Goal: Check status: Check status

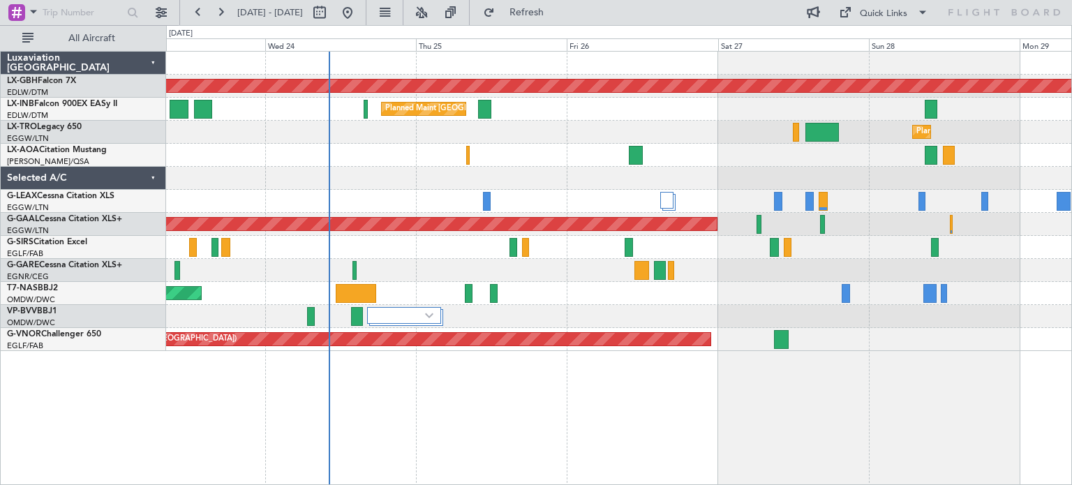
click at [542, 310] on div "Planned Maint Nurnberg Planned Maint [GEOGRAPHIC_DATA] ([GEOGRAPHIC_DATA]) Plan…" at bounding box center [618, 201] width 905 height 299
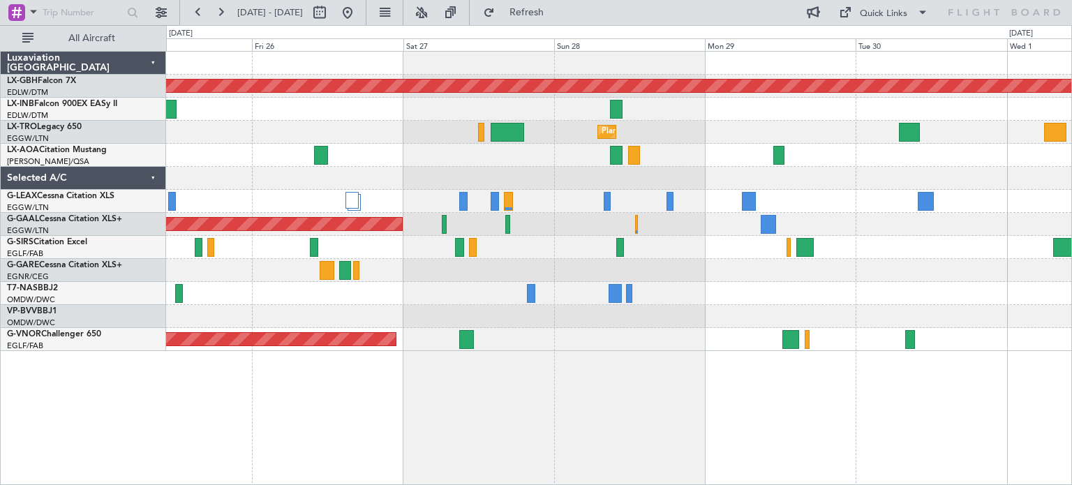
click at [531, 265] on div at bounding box center [618, 270] width 905 height 23
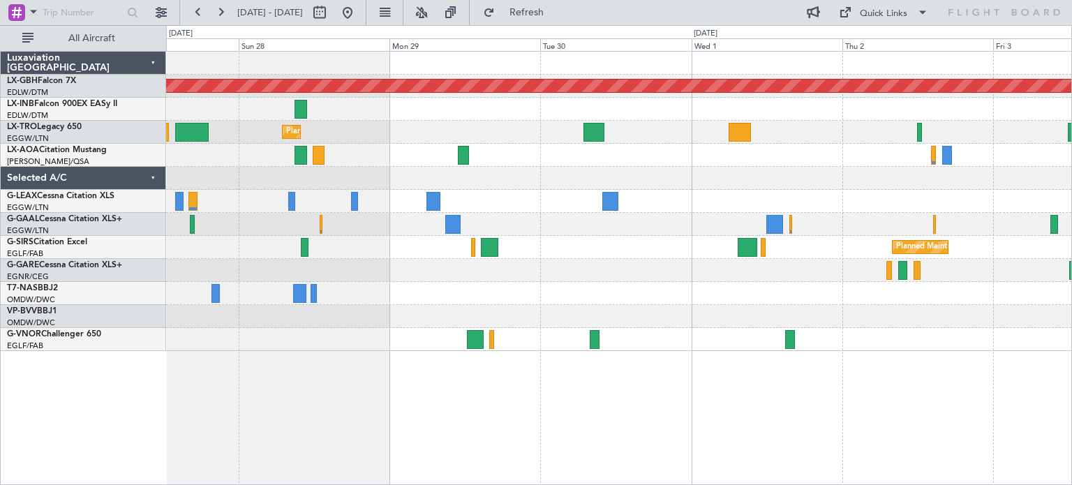
click at [552, 223] on div "Planned Maint Nurnberg Planned Maint [GEOGRAPHIC_DATA] ([GEOGRAPHIC_DATA]) No C…" at bounding box center [618, 201] width 905 height 299
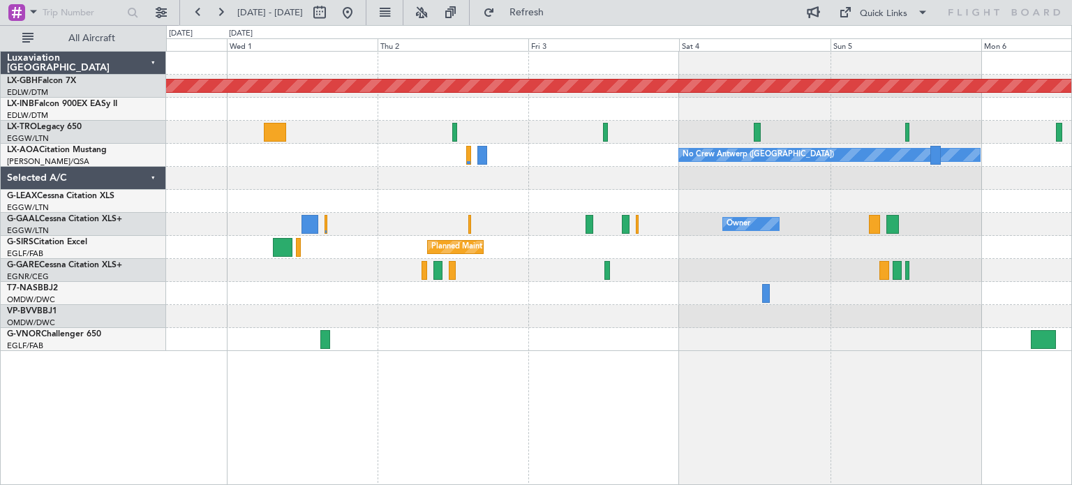
click at [243, 245] on div "Planned Maint [GEOGRAPHIC_DATA] ([GEOGRAPHIC_DATA])" at bounding box center [618, 247] width 905 height 23
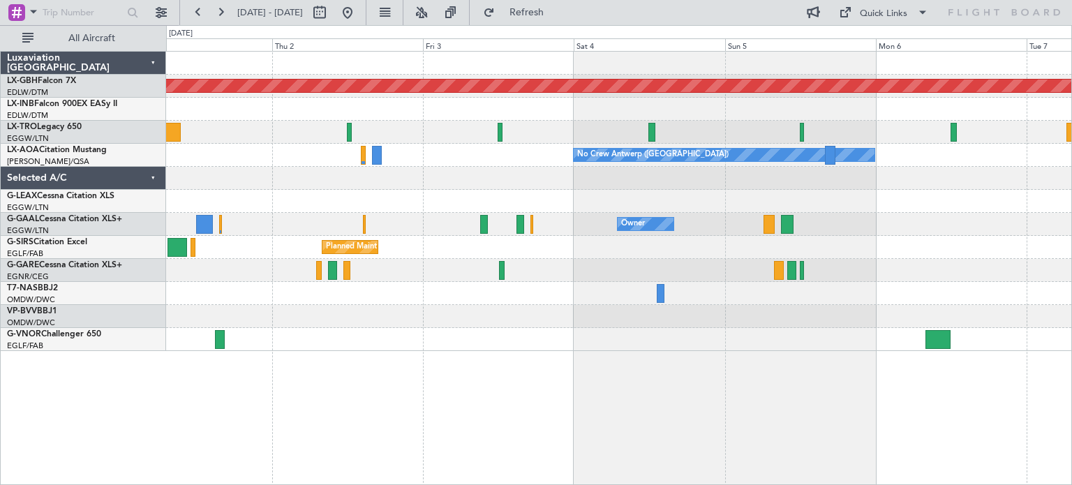
click at [807, 212] on div "Planned Maint Nurnberg A/C Unavailable No Crew [GEOGRAPHIC_DATA] ([GEOGRAPHIC_D…" at bounding box center [618, 201] width 905 height 299
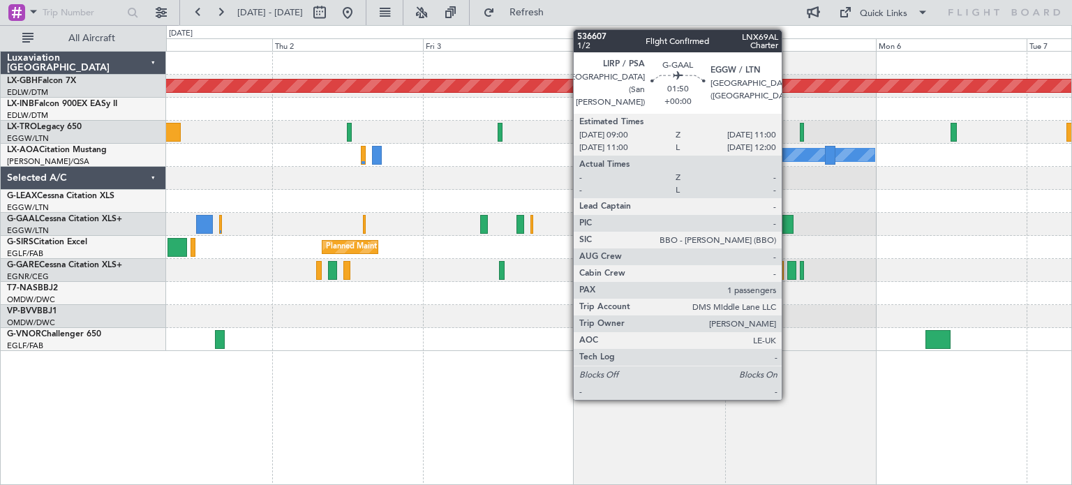
click at [788, 221] on div at bounding box center [787, 224] width 13 height 19
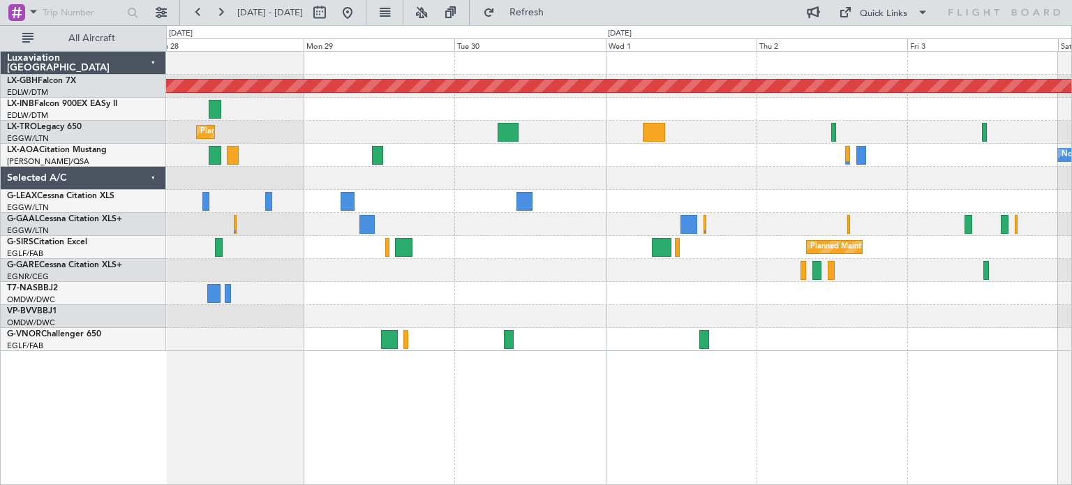
click at [997, 399] on div "Planned Maint Nurnberg Planned Maint [GEOGRAPHIC_DATA] ([GEOGRAPHIC_DATA]) No C…" at bounding box center [619, 268] width 906 height 434
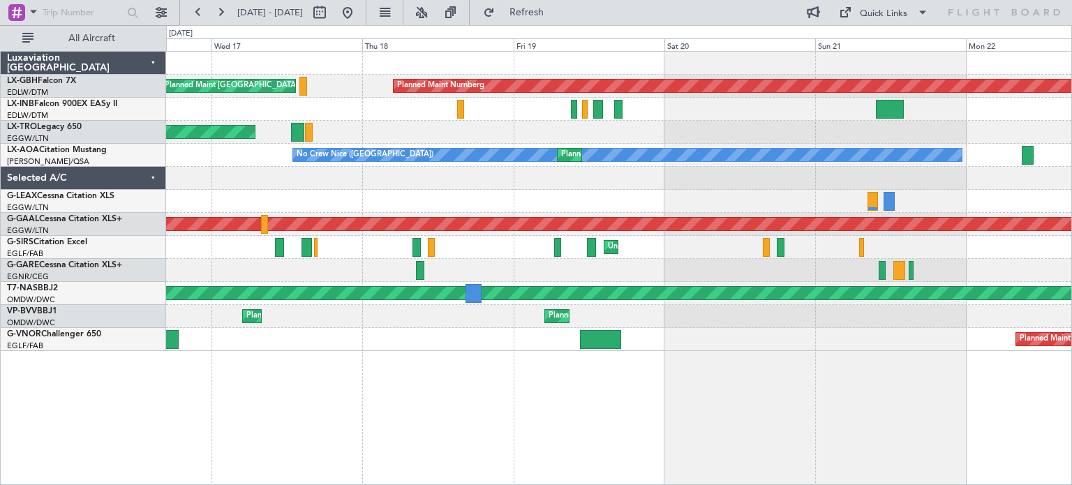
click at [880, 306] on div "Planned Maint Nurnberg Planned Maint [GEOGRAPHIC_DATA] ([GEOGRAPHIC_DATA]) Unpl…" at bounding box center [618, 201] width 905 height 299
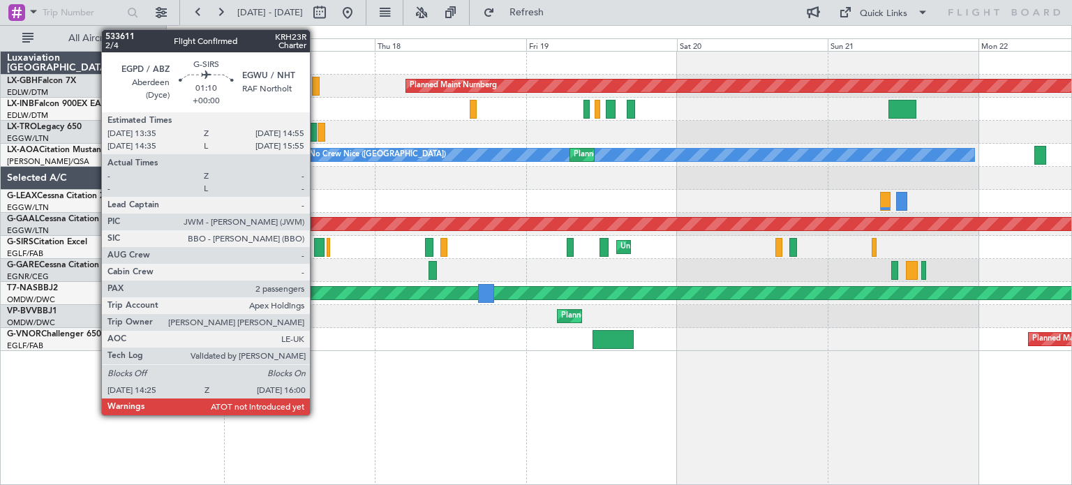
click at [316, 244] on div at bounding box center [319, 247] width 10 height 19
